Goal: Use online tool/utility

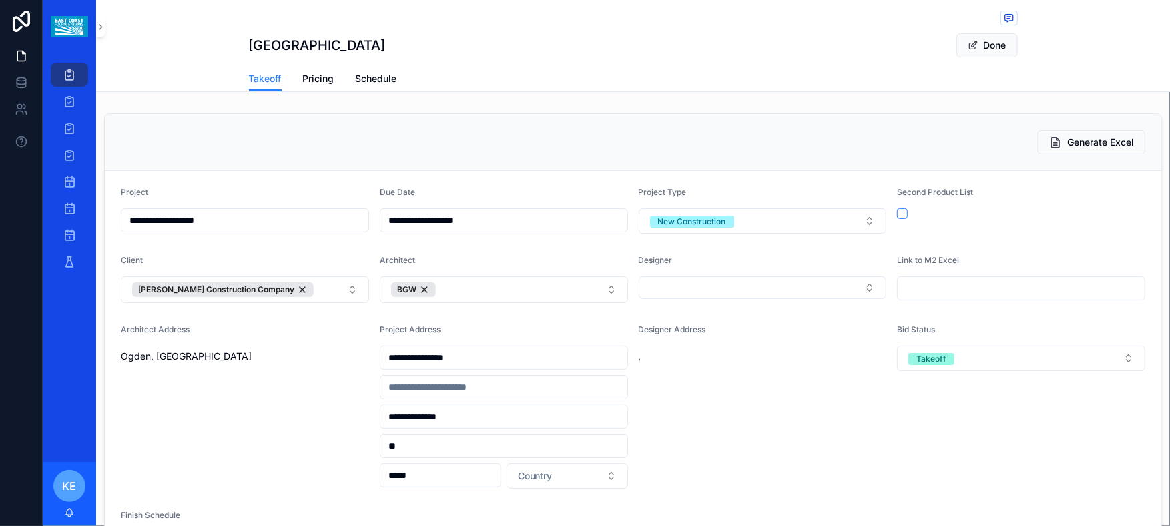
scroll to position [1080, 0]
